Goal: Task Accomplishment & Management: Manage account settings

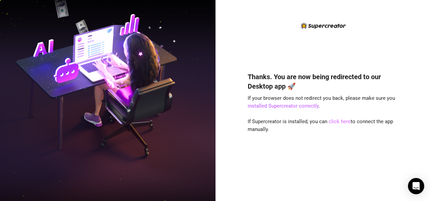
click at [335, 119] on link "click here" at bounding box center [340, 122] width 22 height 6
click at [335, 122] on link "click here" at bounding box center [340, 122] width 22 height 6
click at [330, 122] on link "click here" at bounding box center [340, 122] width 22 height 6
click at [337, 119] on link "click here" at bounding box center [340, 122] width 22 height 6
click at [332, 121] on link "click here" at bounding box center [340, 122] width 22 height 6
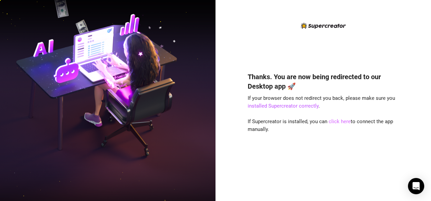
click at [337, 122] on link "click here" at bounding box center [340, 122] width 22 height 6
click at [339, 122] on link "click here" at bounding box center [340, 122] width 22 height 6
click at [335, 123] on link "click here" at bounding box center [340, 122] width 22 height 6
click at [336, 123] on link "click here" at bounding box center [340, 122] width 22 height 6
click at [335, 122] on link "click here" at bounding box center [340, 122] width 22 height 6
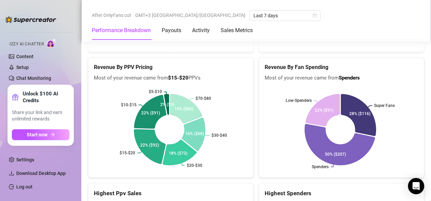
scroll to position [1178, 0]
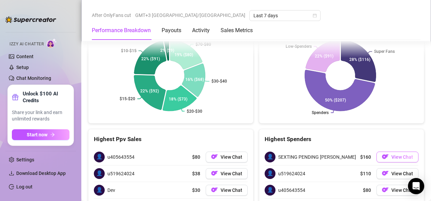
click at [393, 152] on button "View Chat" at bounding box center [397, 157] width 42 height 11
click at [393, 154] on span "View Chat" at bounding box center [402, 156] width 22 height 5
click at [397, 154] on span "View Chat" at bounding box center [402, 156] width 22 height 5
click at [394, 154] on span "View Chat" at bounding box center [402, 156] width 22 height 5
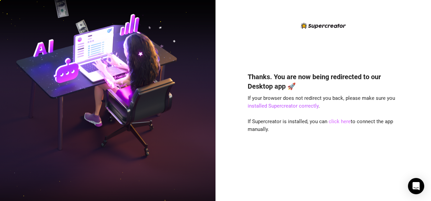
click at [337, 120] on link "click here" at bounding box center [340, 122] width 22 height 6
click at [338, 121] on link "click here" at bounding box center [340, 122] width 22 height 6
click at [340, 120] on link "click here" at bounding box center [340, 122] width 22 height 6
click at [338, 121] on link "click here" at bounding box center [340, 122] width 22 height 6
click at [336, 121] on link "click here" at bounding box center [340, 122] width 22 height 6
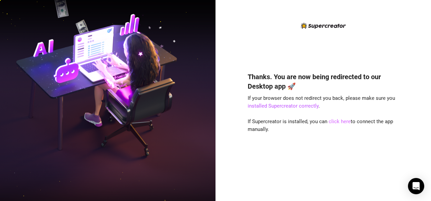
click at [347, 121] on link "click here" at bounding box center [340, 122] width 22 height 6
click at [341, 123] on link "click here" at bounding box center [340, 122] width 22 height 6
click at [342, 121] on link "click here" at bounding box center [340, 122] width 22 height 6
click at [339, 121] on link "click here" at bounding box center [340, 122] width 22 height 6
click at [342, 120] on link "click here" at bounding box center [340, 122] width 22 height 6
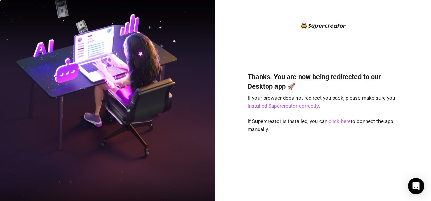
click at [342, 120] on link "click here" at bounding box center [340, 122] width 22 height 6
click at [343, 121] on link "click here" at bounding box center [340, 122] width 22 height 6
click at [343, 120] on link "click here" at bounding box center [340, 122] width 22 height 6
click at [343, 121] on link "click here" at bounding box center [340, 122] width 22 height 6
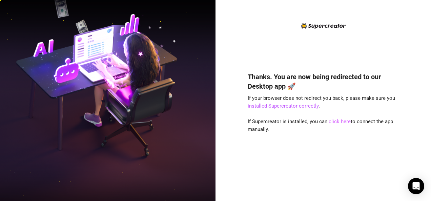
click at [342, 119] on link "click here" at bounding box center [340, 122] width 22 height 6
click at [341, 120] on link "click here" at bounding box center [340, 122] width 22 height 6
click at [339, 121] on link "click here" at bounding box center [340, 122] width 22 height 6
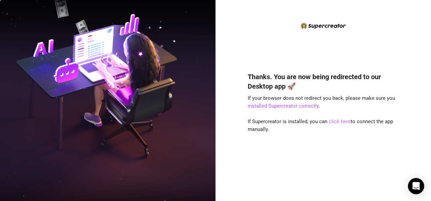
click at [340, 122] on link "click here" at bounding box center [340, 122] width 22 height 6
click at [342, 122] on link "click here" at bounding box center [340, 122] width 22 height 6
click at [337, 123] on link "click here" at bounding box center [340, 122] width 22 height 6
click at [340, 119] on link "click here" at bounding box center [340, 122] width 22 height 6
click at [336, 121] on link "click here" at bounding box center [340, 122] width 22 height 6
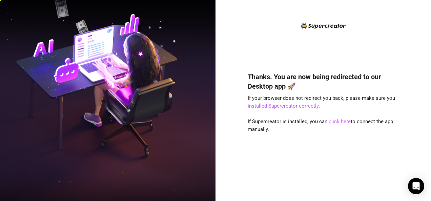
click at [335, 119] on link "click here" at bounding box center [340, 122] width 22 height 6
click at [336, 121] on link "click here" at bounding box center [340, 122] width 22 height 6
click at [333, 120] on link "click here" at bounding box center [340, 122] width 22 height 6
click at [343, 123] on link "click here" at bounding box center [340, 122] width 22 height 6
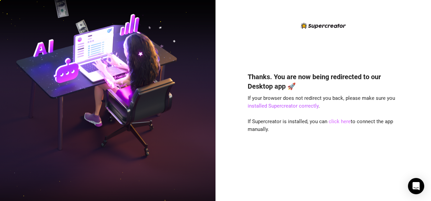
click at [343, 123] on link "click here" at bounding box center [340, 122] width 22 height 6
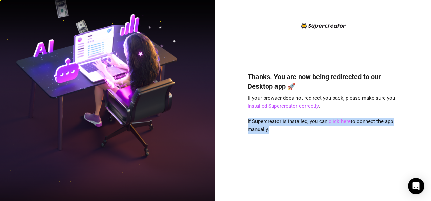
click at [343, 123] on link "click here" at bounding box center [340, 122] width 22 height 6
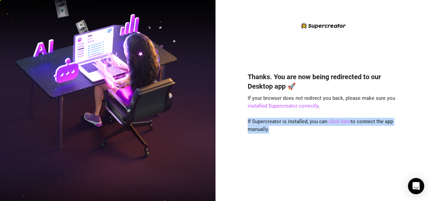
click at [343, 123] on link "click here" at bounding box center [340, 122] width 22 height 6
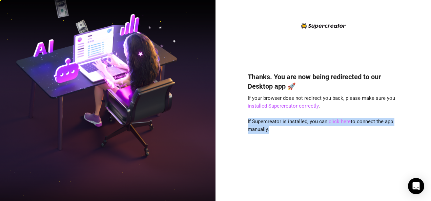
click at [343, 123] on link "click here" at bounding box center [340, 122] width 22 height 6
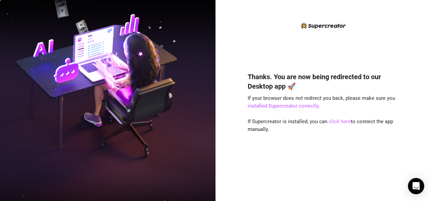
click at [341, 123] on link "click here" at bounding box center [340, 122] width 22 height 6
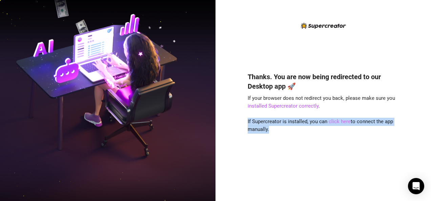
click at [341, 123] on link "click here" at bounding box center [340, 122] width 22 height 6
drag, startPoint x: 341, startPoint y: 123, endPoint x: 358, endPoint y: 135, distance: 20.8
click at [358, 135] on div "Thanks. You are now being redirected to our Desktop app 🚀 If your browser does …" at bounding box center [323, 126] width 151 height 127
click at [342, 140] on div "Thanks. You are now being redirected to our Desktop app 🚀 If your browser does …" at bounding box center [323, 126] width 151 height 127
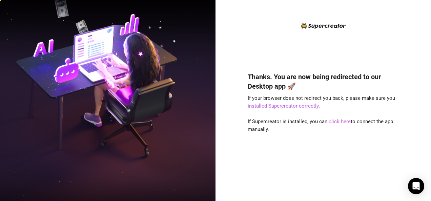
click at [336, 119] on link "click here" at bounding box center [340, 122] width 22 height 6
click at [341, 120] on link "click here" at bounding box center [340, 122] width 22 height 6
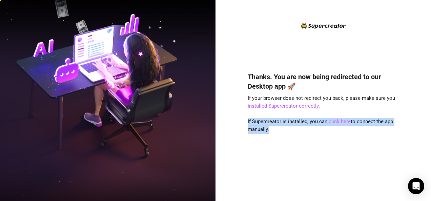
click at [341, 120] on link "click here" at bounding box center [340, 122] width 22 height 6
click at [344, 135] on div "Thanks. You are now being redirected to our Desktop app 🚀 If your browser does …" at bounding box center [323, 126] width 151 height 127
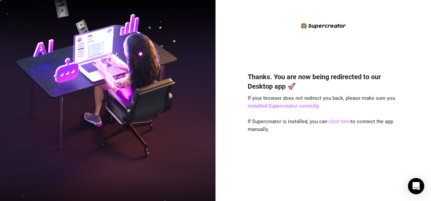
click at [332, 120] on link "click here" at bounding box center [340, 122] width 22 height 6
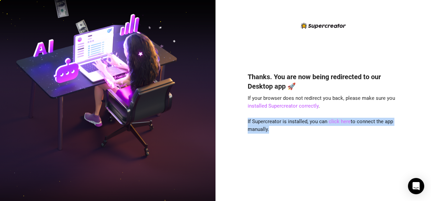
click at [332, 120] on link "click here" at bounding box center [340, 122] width 22 height 6
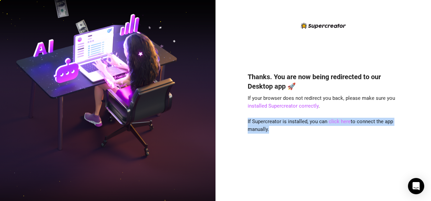
click at [332, 120] on link "click here" at bounding box center [340, 122] width 22 height 6
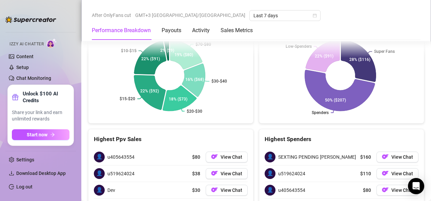
scroll to position [1124, 0]
click at [398, 171] on span "View Chat" at bounding box center [402, 173] width 22 height 5
click at [397, 171] on span "View Chat" at bounding box center [402, 173] width 22 height 5
click at [398, 171] on span "View Chat" at bounding box center [402, 173] width 22 height 5
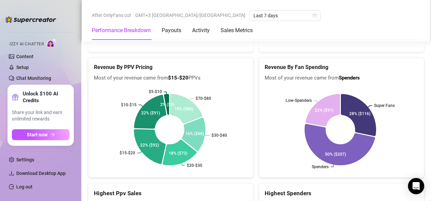
scroll to position [1178, 0]
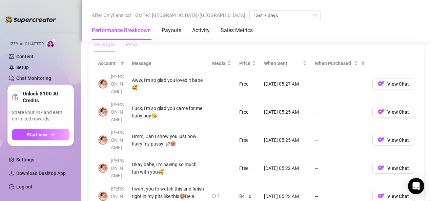
scroll to position [630, 0]
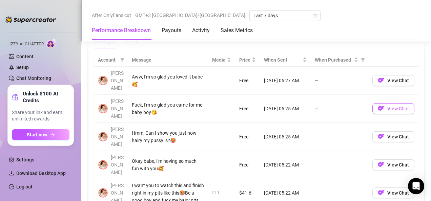
click at [396, 106] on span "View Chat" at bounding box center [398, 108] width 22 height 5
click at [391, 75] on button "View Chat" at bounding box center [393, 80] width 42 height 11
click at [393, 78] on span "View Chat" at bounding box center [398, 80] width 22 height 5
click at [388, 78] on span "View Chat" at bounding box center [398, 80] width 22 height 5
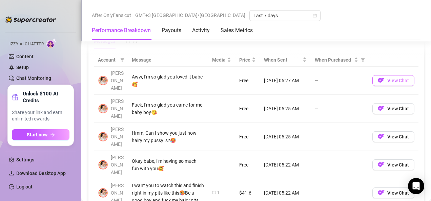
click at [387, 78] on span "View Chat" at bounding box center [398, 80] width 22 height 5
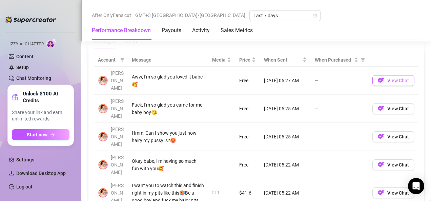
click at [387, 78] on span "View Chat" at bounding box center [398, 80] width 22 height 5
click at [387, 134] on span "View Chat" at bounding box center [398, 136] width 22 height 5
click at [391, 134] on span "View Chat" at bounding box center [398, 136] width 22 height 5
click at [392, 134] on span "View Chat" at bounding box center [398, 136] width 22 height 5
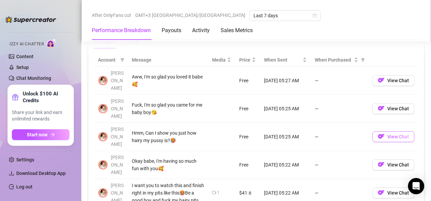
click at [391, 134] on span "View Chat" at bounding box center [398, 136] width 22 height 5
click at [388, 134] on span "View Chat" at bounding box center [398, 136] width 22 height 5
click at [389, 134] on span "View Chat" at bounding box center [398, 136] width 22 height 5
click at [389, 131] on button "View Chat" at bounding box center [393, 136] width 42 height 11
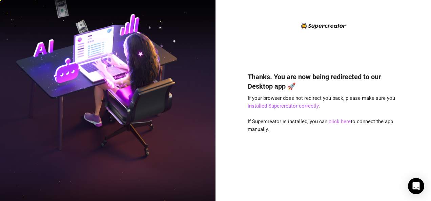
click at [339, 119] on link "click here" at bounding box center [340, 122] width 22 height 6
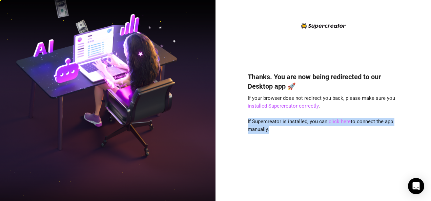
click at [339, 119] on link "click here" at bounding box center [340, 122] width 22 height 6
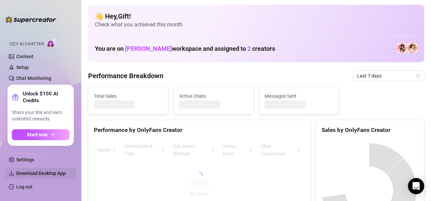
click at [45, 171] on span "Download Desktop App" at bounding box center [40, 173] width 49 height 5
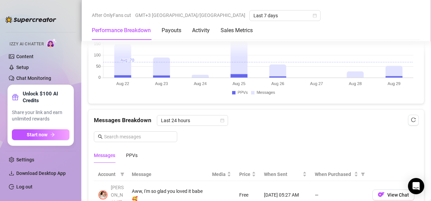
scroll to position [634, 0]
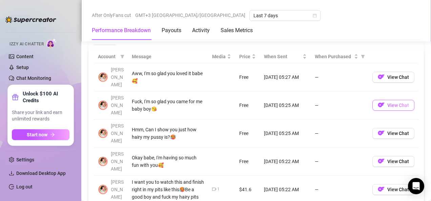
click at [391, 100] on button "View Chat" at bounding box center [393, 105] width 42 height 11
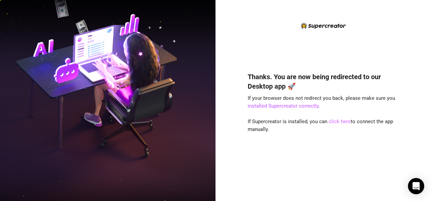
click at [337, 120] on link "click here" at bounding box center [340, 122] width 22 height 6
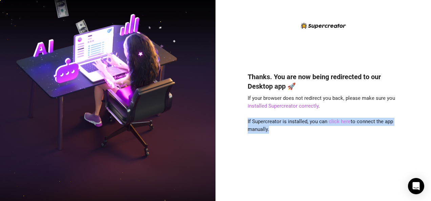
click at [337, 120] on link "click here" at bounding box center [340, 122] width 22 height 6
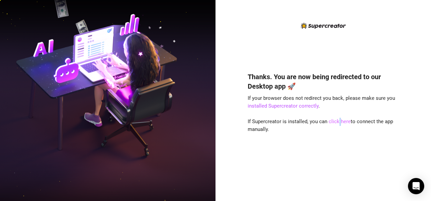
click at [337, 120] on link "click here" at bounding box center [340, 122] width 22 height 6
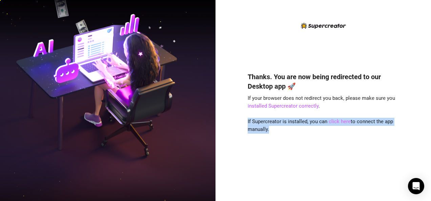
click at [337, 120] on link "click here" at bounding box center [340, 122] width 22 height 6
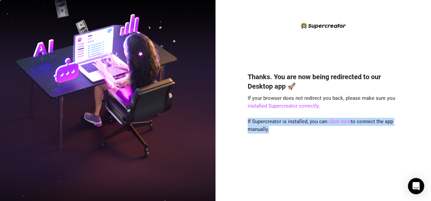
click at [337, 120] on link "click here" at bounding box center [340, 122] width 22 height 6
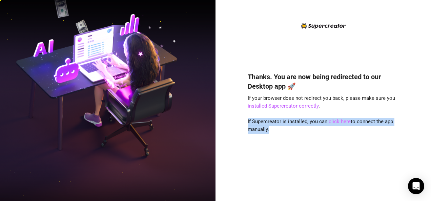
click at [337, 120] on link "click here" at bounding box center [340, 122] width 22 height 6
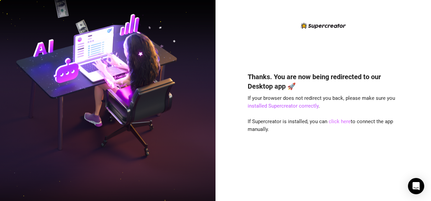
click at [336, 121] on link "click here" at bounding box center [340, 122] width 22 height 6
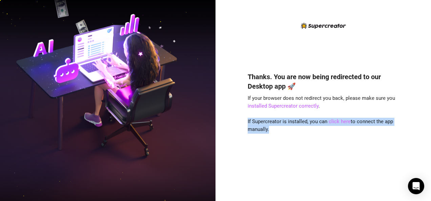
click at [336, 121] on link "click here" at bounding box center [340, 122] width 22 height 6
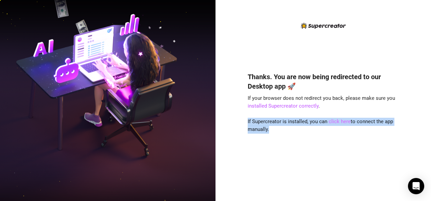
click at [336, 121] on link "click here" at bounding box center [340, 122] width 22 height 6
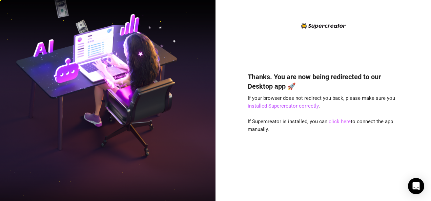
click at [342, 123] on link "click here" at bounding box center [340, 122] width 22 height 6
click at [335, 122] on link "click here" at bounding box center [340, 122] width 22 height 6
click at [336, 121] on link "click here" at bounding box center [340, 122] width 22 height 6
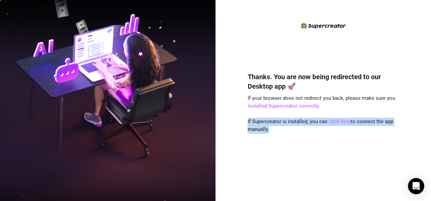
click at [336, 121] on link "click here" at bounding box center [340, 122] width 22 height 6
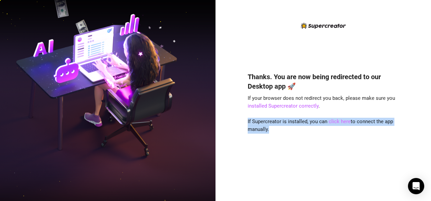
click at [336, 121] on link "click here" at bounding box center [340, 122] width 22 height 6
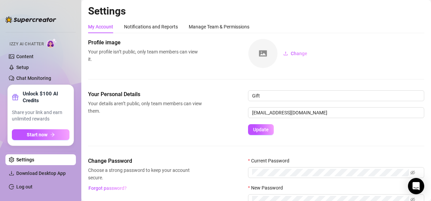
scroll to position [49, 0]
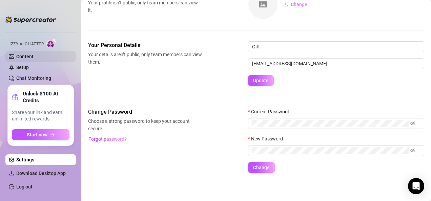
click at [34, 54] on link "Content" at bounding box center [24, 56] width 17 height 5
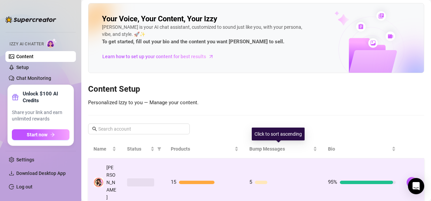
scroll to position [1, 0]
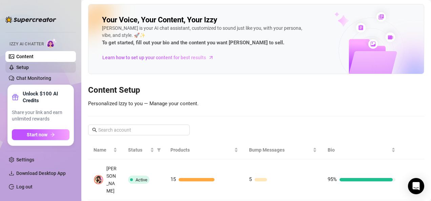
click at [29, 65] on link "Setup" at bounding box center [22, 67] width 13 height 5
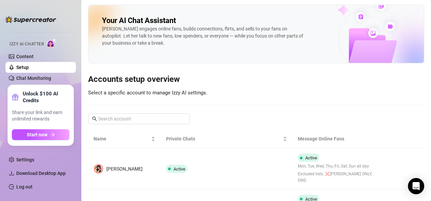
click at [29, 70] on link "Setup" at bounding box center [22, 67] width 13 height 5
click at [51, 76] on link "Chat Monitoring" at bounding box center [33, 78] width 35 height 5
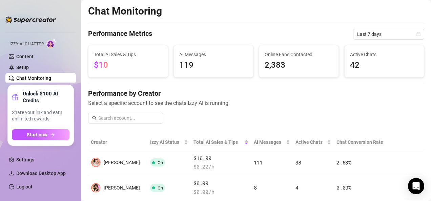
click at [67, 92] on strong "Unlock $100 AI Credits" at bounding box center [46, 97] width 47 height 14
click at [34, 54] on link "Content" at bounding box center [24, 56] width 17 height 5
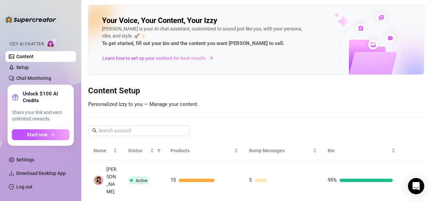
scroll to position [30, 0]
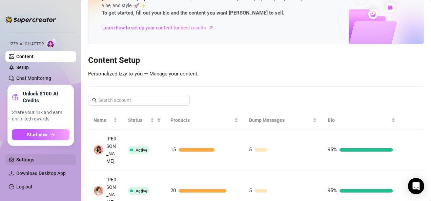
click at [34, 163] on link "Settings" at bounding box center [25, 159] width 18 height 5
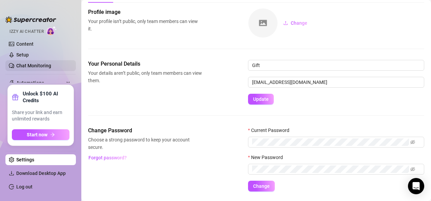
scroll to position [5, 0]
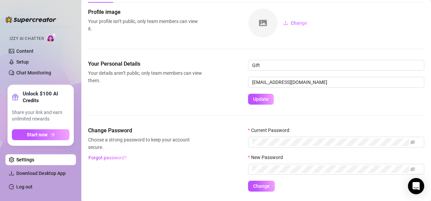
click at [34, 160] on link "Settings" at bounding box center [25, 159] width 18 height 5
click at [18, 50] on link "Content" at bounding box center [24, 50] width 17 height 5
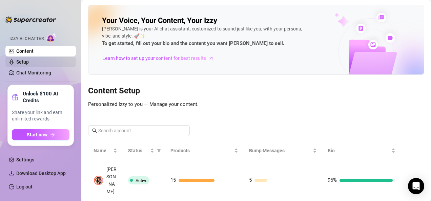
click at [24, 64] on link "Setup" at bounding box center [22, 61] width 13 height 5
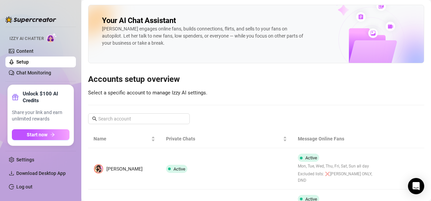
scroll to position [43, 0]
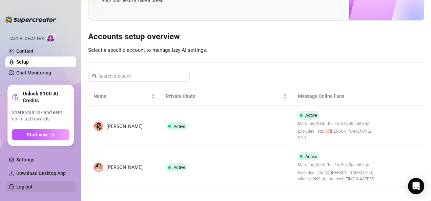
click at [30, 184] on link "Log out" at bounding box center [24, 186] width 16 height 5
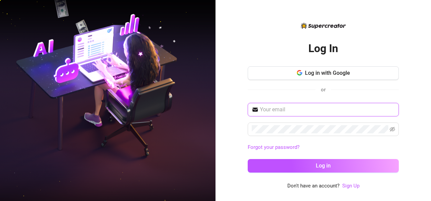
click at [300, 111] on input "text" at bounding box center [327, 110] width 135 height 8
click at [335, 109] on input "mmbonemildred19@gmail.com" at bounding box center [327, 110] width 135 height 8
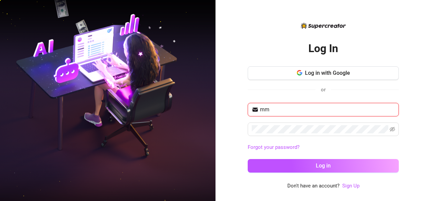
type input "m"
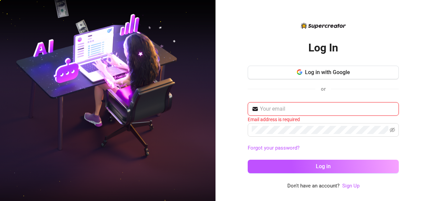
click at [293, 111] on input "text" at bounding box center [327, 109] width 135 height 8
type input "girlafrican57@gmail.com"
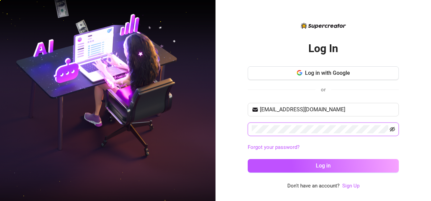
click at [392, 128] on icon "eye-invisible" at bounding box center [392, 129] width 5 height 5
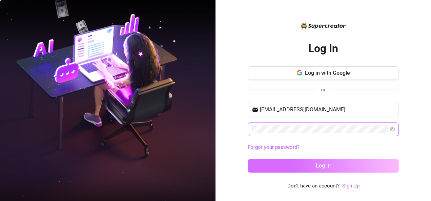
click at [362, 163] on button "Log in" at bounding box center [323, 166] width 151 height 14
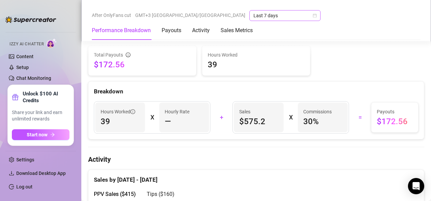
scroll to position [216, 0]
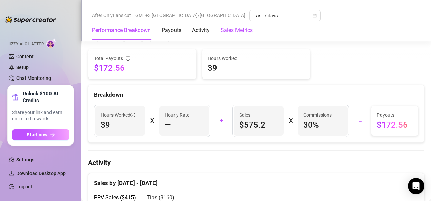
click at [237, 28] on Metrics "Sales Metrics" at bounding box center [237, 30] width 32 height 8
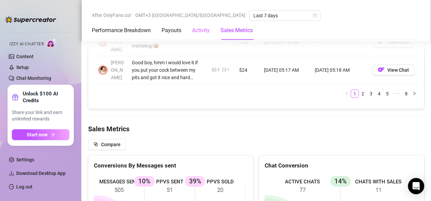
scroll to position [902, 0]
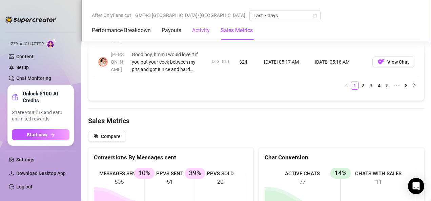
click at [201, 26] on div "Activity" at bounding box center [201, 30] width 18 height 8
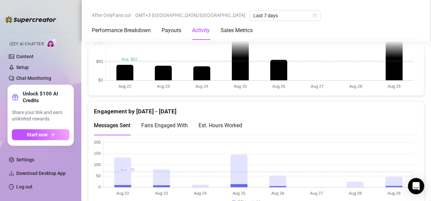
scroll to position [328, 0]
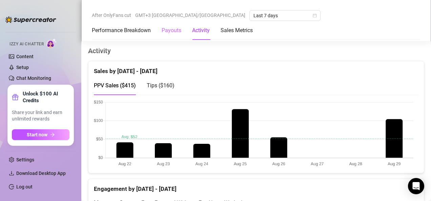
click at [175, 36] on div "Payouts" at bounding box center [172, 30] width 20 height 19
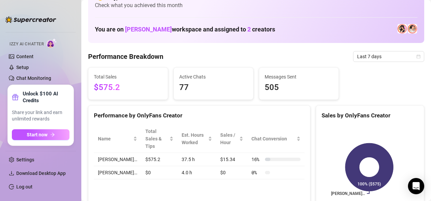
scroll to position [0, 0]
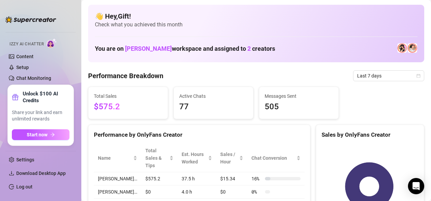
click at [61, 51] on li "Izzy AI Chatter Content Setup Chat Monitoring" at bounding box center [40, 60] width 70 height 48
click at [34, 158] on link "Settings" at bounding box center [25, 159] width 18 height 5
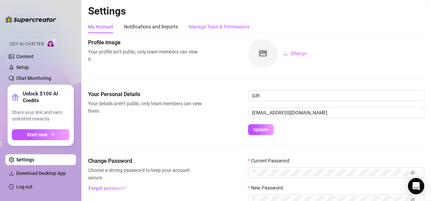
click at [232, 24] on div "Manage Team & Permissions" at bounding box center [219, 26] width 61 height 7
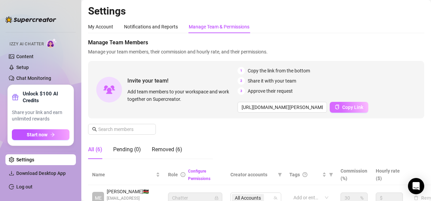
click at [348, 106] on span "Copy Link" at bounding box center [352, 107] width 21 height 5
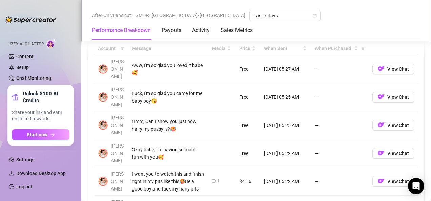
scroll to position [642, 0]
click at [389, 150] on span "View Chat" at bounding box center [398, 152] width 22 height 5
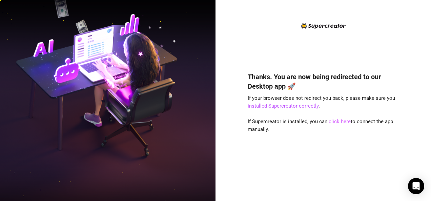
click at [340, 119] on link "click here" at bounding box center [340, 122] width 22 height 6
click at [340, 123] on link "click here" at bounding box center [340, 122] width 22 height 6
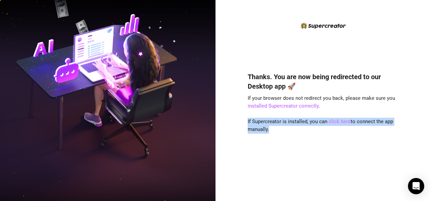
click at [340, 123] on link "click here" at bounding box center [340, 122] width 22 height 6
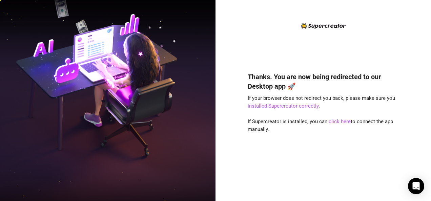
click at [342, 112] on div "Thanks. You are now being redirected to our Desktop app 🚀 If your browser does …" at bounding box center [323, 126] width 151 height 127
click at [343, 124] on link "click here" at bounding box center [340, 122] width 22 height 6
click at [337, 122] on link "click here" at bounding box center [340, 122] width 22 height 6
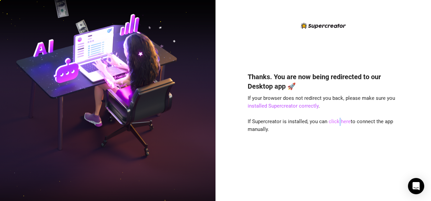
click at [337, 122] on link "click here" at bounding box center [340, 122] width 22 height 6
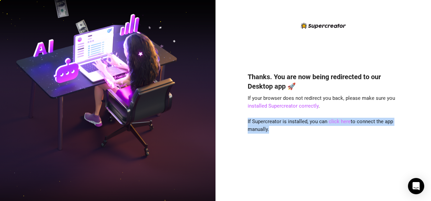
click at [337, 122] on link "click here" at bounding box center [340, 122] width 22 height 6
